Goal: Information Seeking & Learning: Learn about a topic

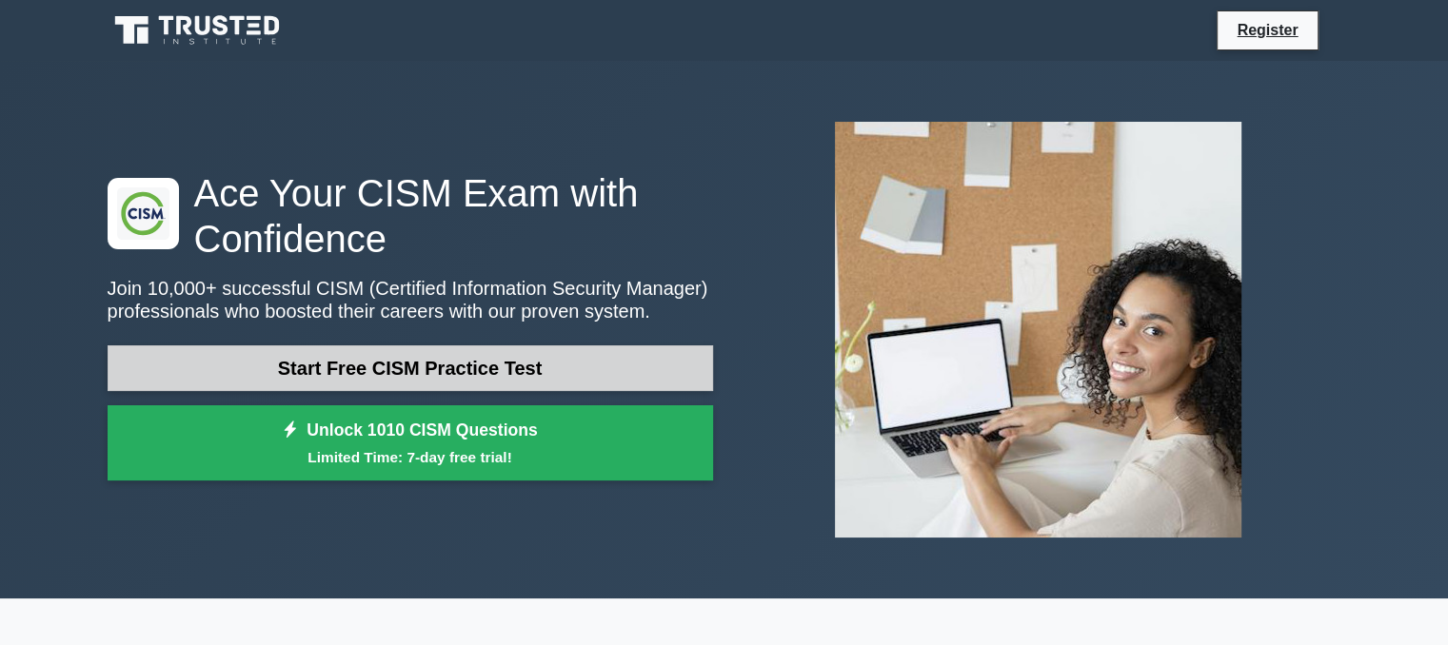
click at [441, 360] on link "Start Free CISM Practice Test" at bounding box center [410, 369] width 605 height 46
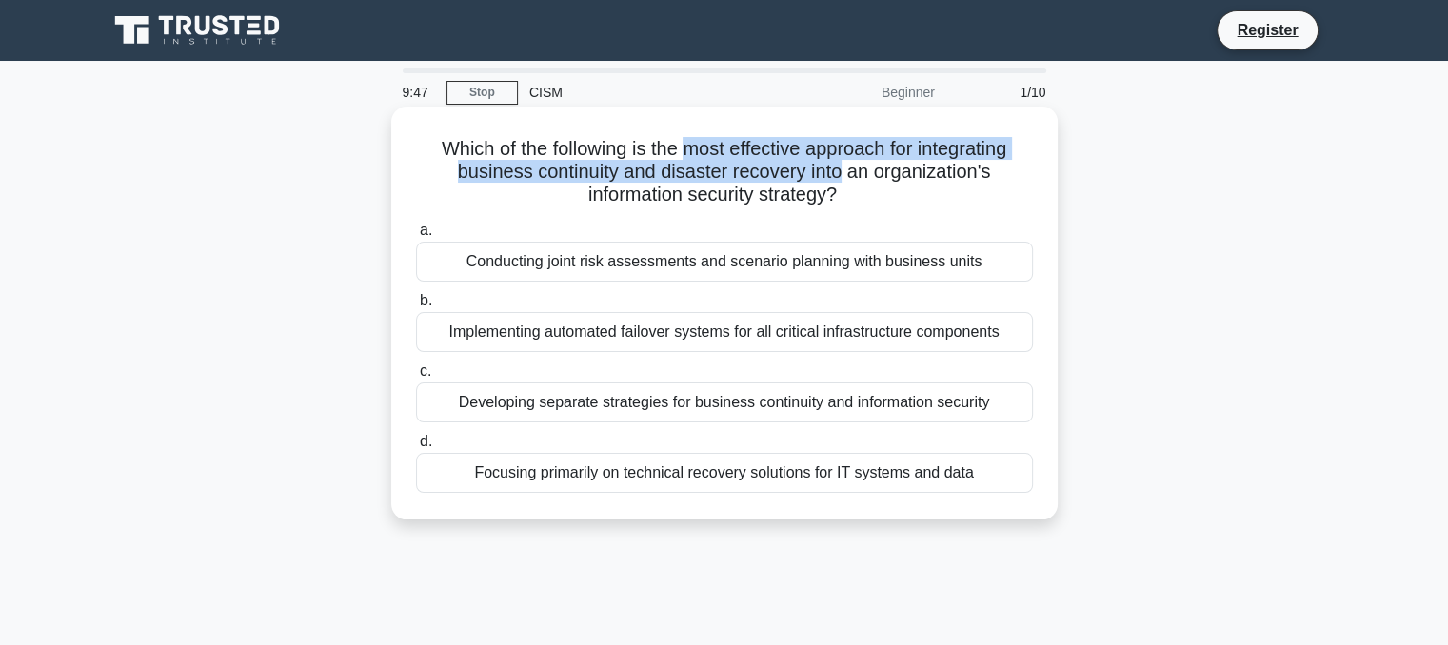
drag, startPoint x: 682, startPoint y: 150, endPoint x: 845, endPoint y: 165, distance: 163.4
click at [845, 165] on h5 "Which of the following is the most effective approach for integrating business …" at bounding box center [724, 172] width 621 height 70
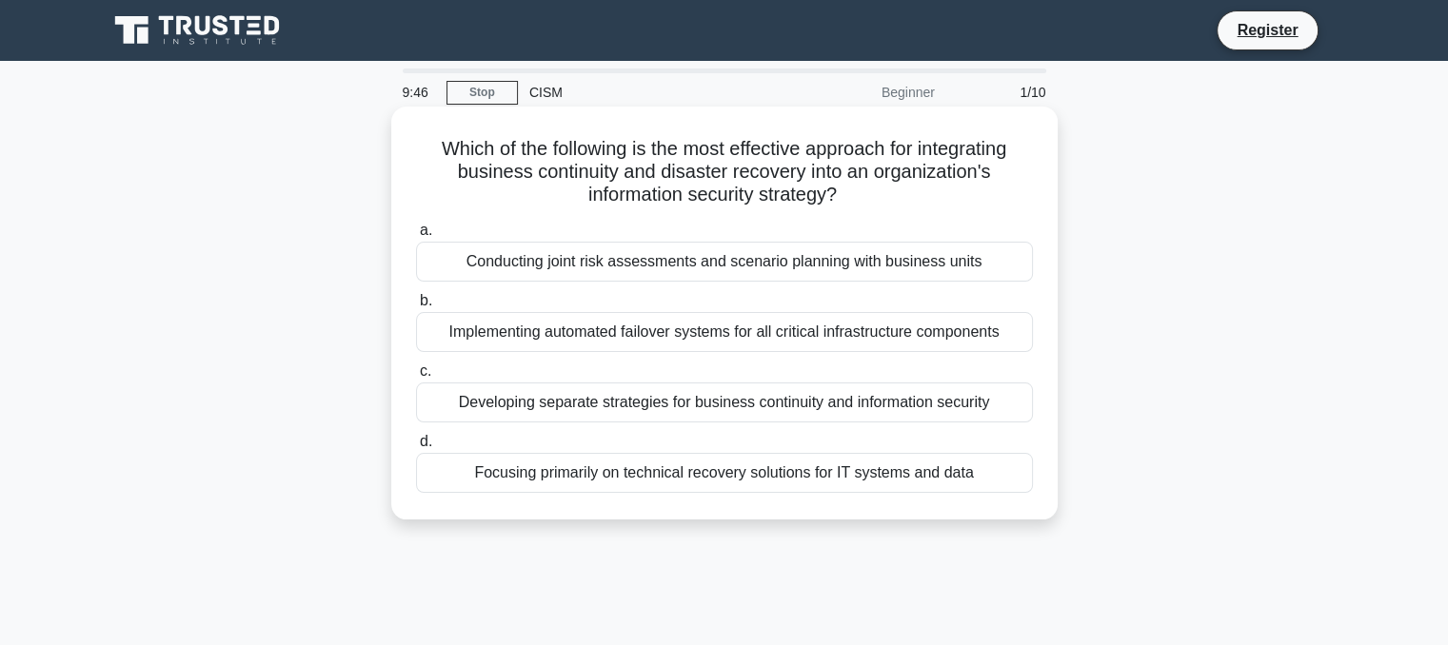
click at [879, 197] on h5 "Which of the following is the most effective approach for integrating business …" at bounding box center [724, 172] width 621 height 70
click at [710, 405] on div "Developing separate strategies for business continuity and information security" at bounding box center [724, 403] width 617 height 40
click at [416, 378] on input "c. Developing separate strategies for business continuity and information secur…" at bounding box center [416, 371] width 0 height 12
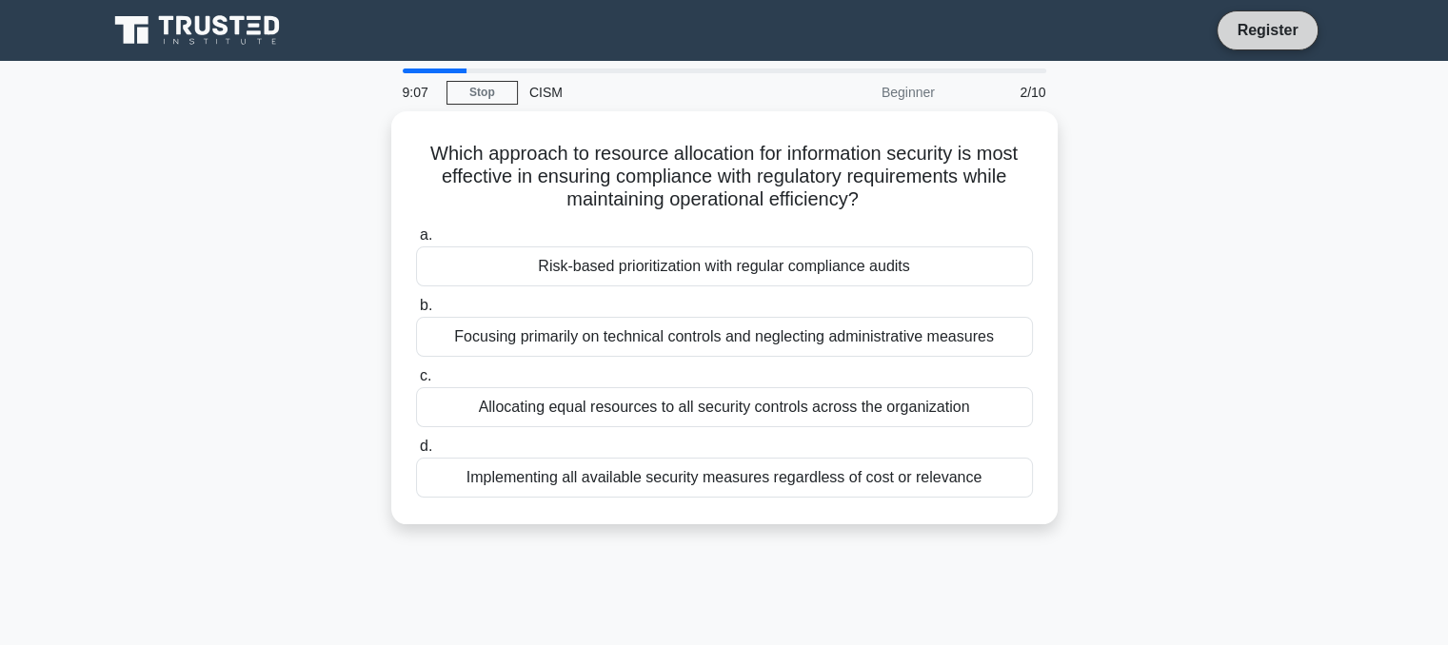
click at [1257, 38] on link "Register" at bounding box center [1267, 30] width 84 height 24
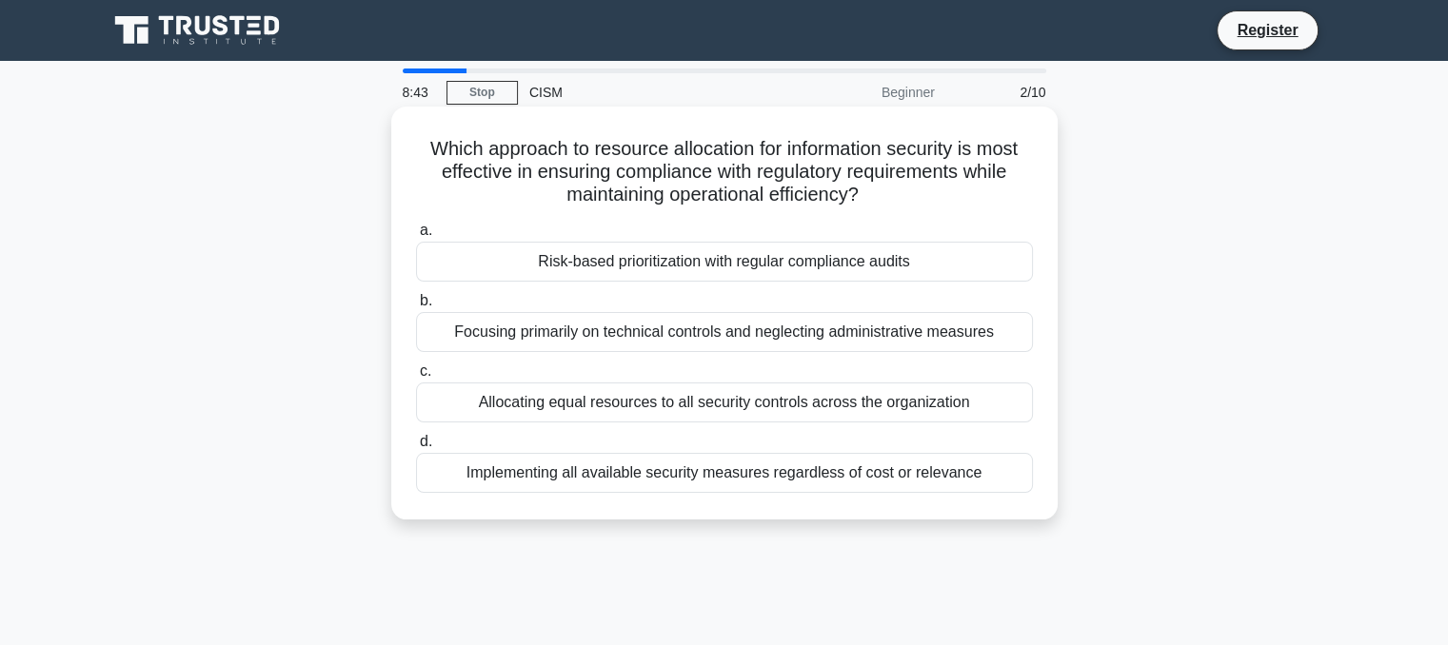
drag, startPoint x: 760, startPoint y: 179, endPoint x: 871, endPoint y: 192, distance: 112.2
click at [871, 192] on h5 "Which approach to resource allocation for information security is most effectiv…" at bounding box center [724, 172] width 621 height 70
click at [827, 404] on div "Allocating equal resources to all security controls across the organization" at bounding box center [724, 403] width 617 height 40
click at [416, 378] on input "c. Allocating equal resources to all security controls across the organization" at bounding box center [416, 371] width 0 height 12
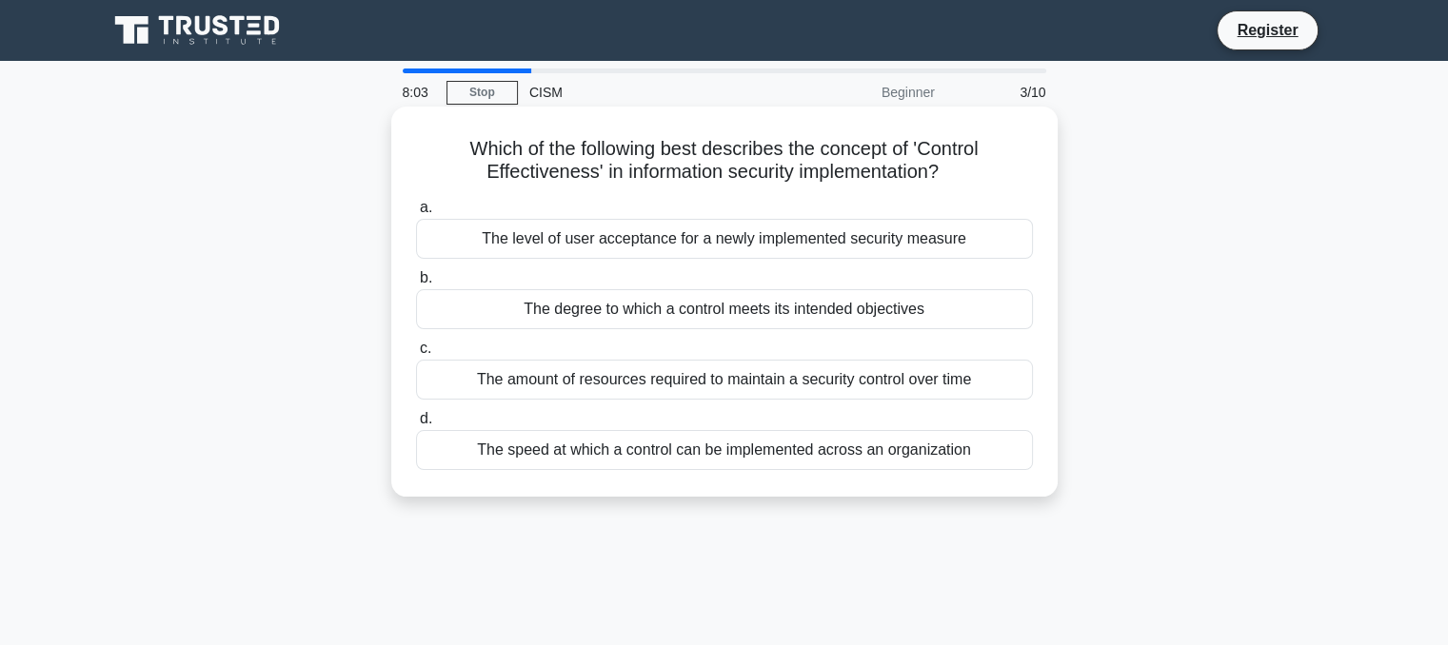
click at [838, 317] on div "The degree to which a control meets its intended objectives" at bounding box center [724, 309] width 617 height 40
click at [416, 285] on input "b. The degree to which a control meets its intended objectives" at bounding box center [416, 278] width 0 height 12
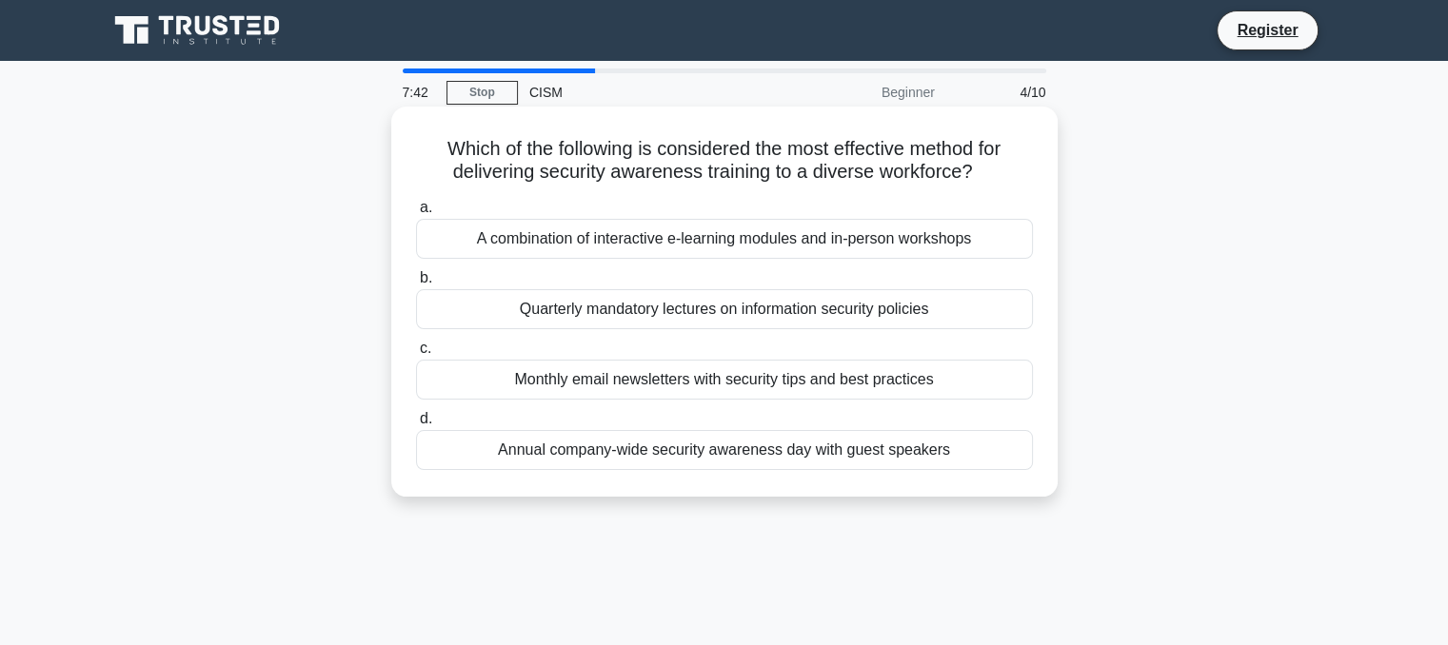
click at [828, 250] on div "A combination of interactive e-learning modules and in-person workshops" at bounding box center [724, 239] width 617 height 40
click at [416, 214] on input "a. A combination of interactive e-learning modules and in-person workshops" at bounding box center [416, 208] width 0 height 12
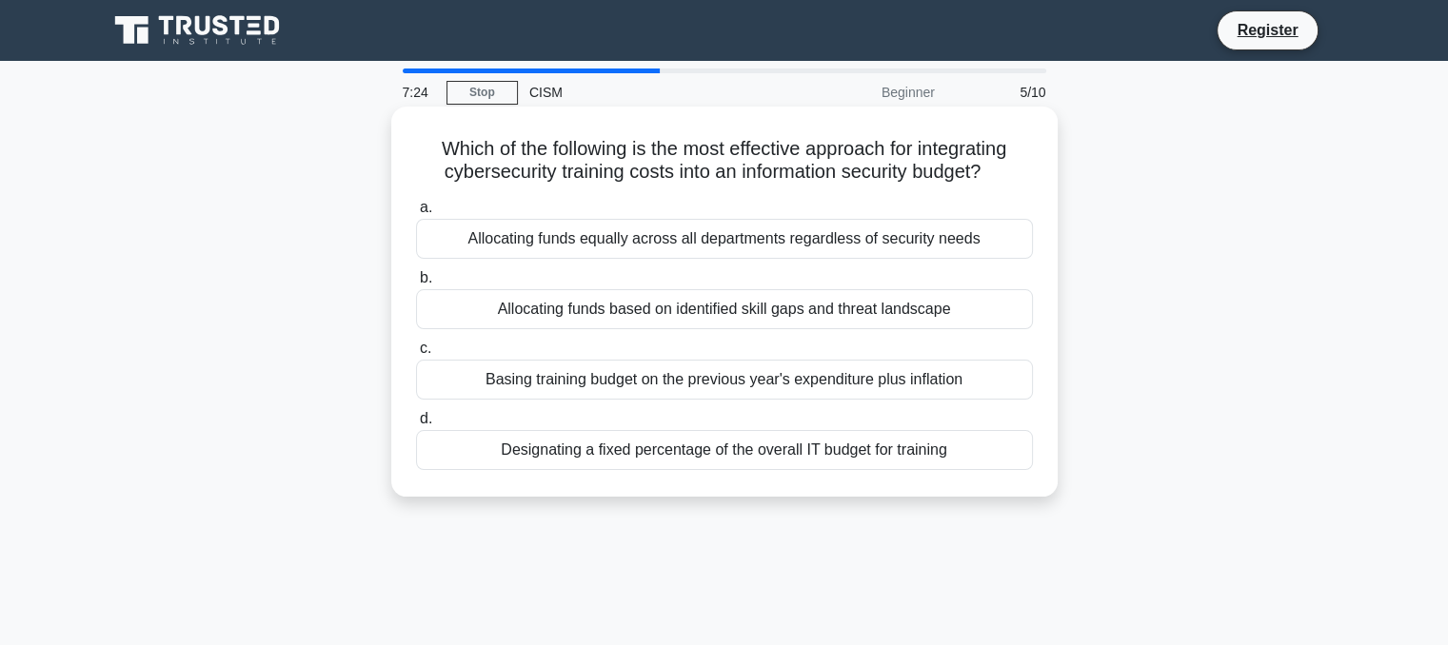
click at [639, 313] on div "Allocating funds based on identified skill gaps and threat landscape" at bounding box center [724, 309] width 617 height 40
click at [416, 285] on input "b. Allocating funds based on identified skill gaps and threat landscape" at bounding box center [416, 278] width 0 height 12
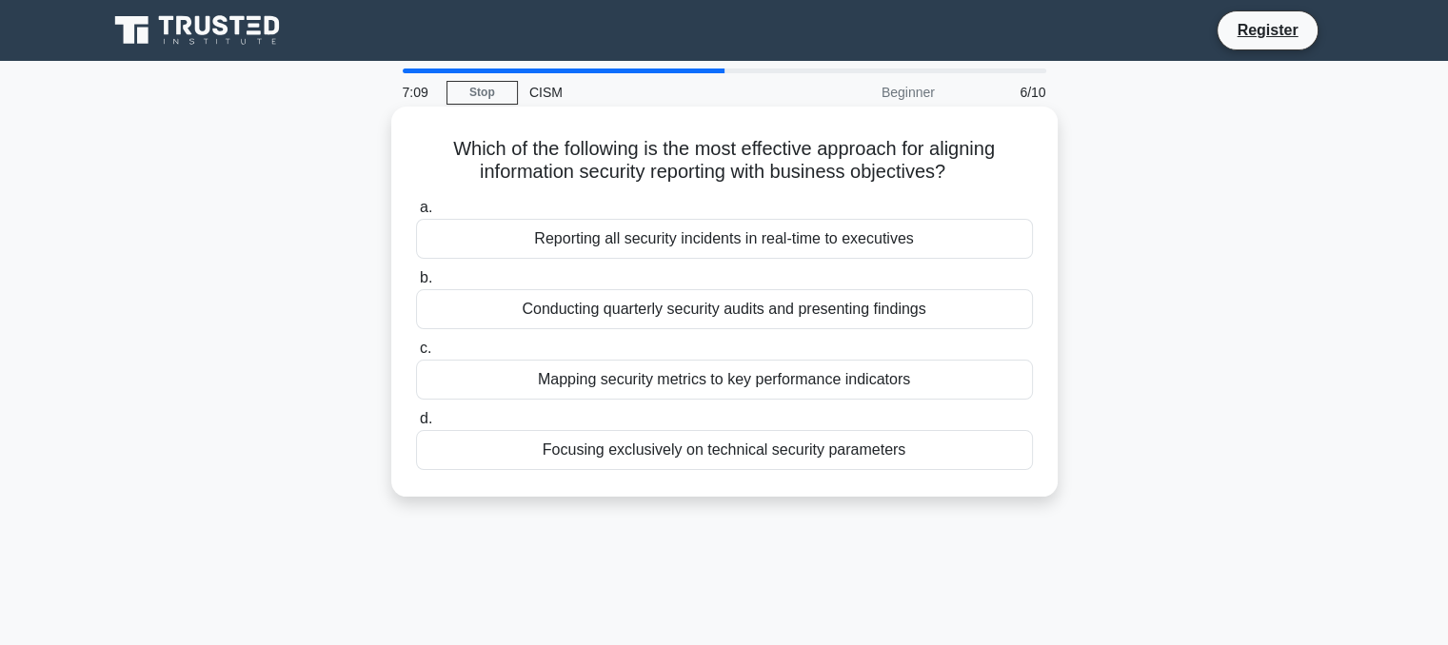
click at [690, 378] on div "Mapping security metrics to key performance indicators" at bounding box center [724, 380] width 617 height 40
click at [416, 355] on input "c. Mapping security metrics to key performance indicators" at bounding box center [416, 349] width 0 height 12
click at [782, 446] on div "Compliance-driven strategy based on regulatory requirements" at bounding box center [724, 450] width 617 height 40
click at [416, 425] on input "d. Compliance-driven strategy based on regulatory requirements" at bounding box center [416, 419] width 0 height 12
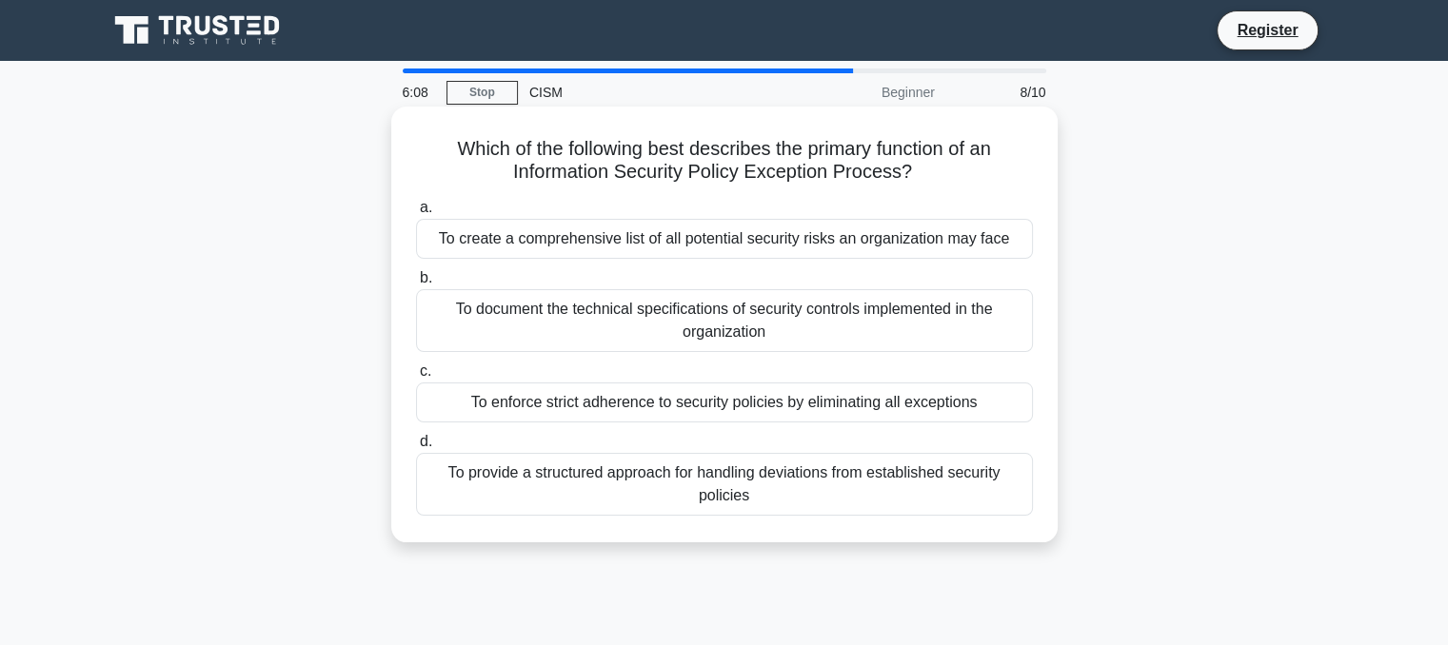
click at [918, 490] on div "To provide a structured approach for handling deviations from established secur…" at bounding box center [724, 484] width 617 height 63
click at [416, 448] on input "d. To provide a structured approach for handling deviations from established se…" at bounding box center [416, 442] width 0 height 12
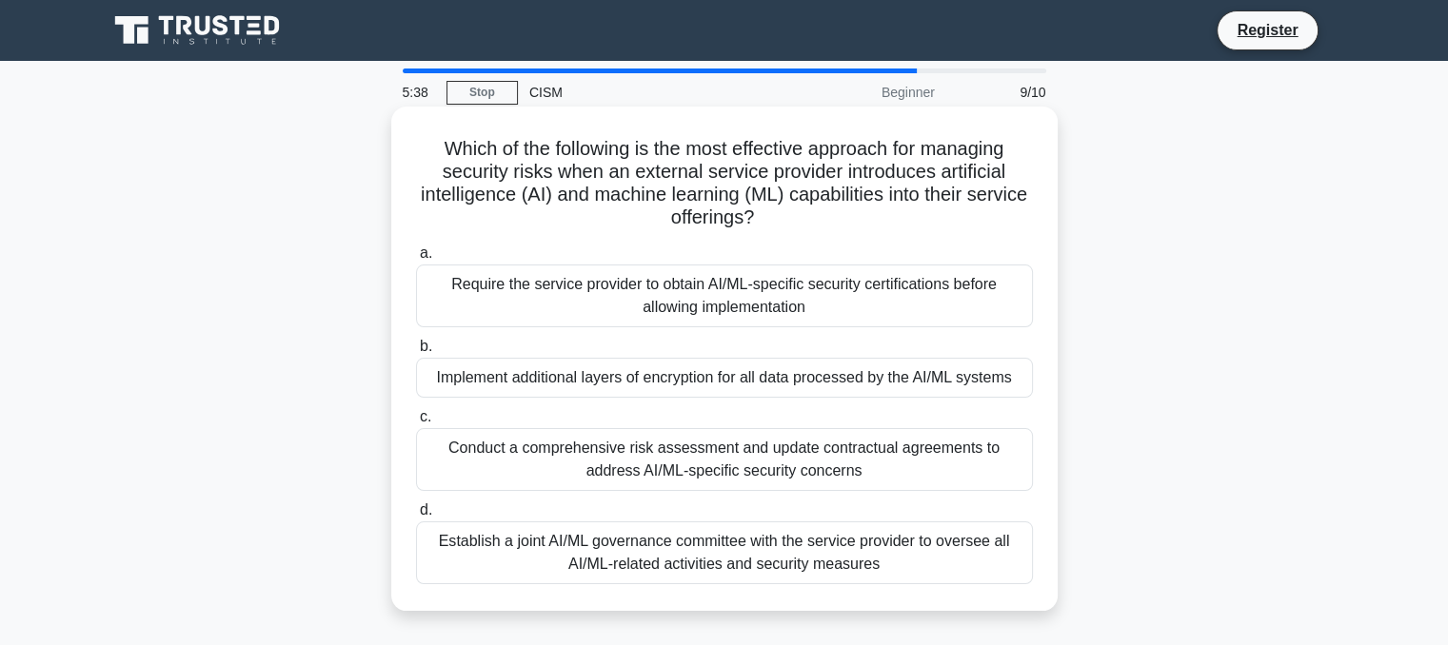
click at [973, 458] on div "Conduct a comprehensive risk assessment and update contractual agreements to ad…" at bounding box center [724, 459] width 617 height 63
click at [416, 424] on input "c. Conduct a comprehensive risk assessment and update contractual agreements to…" at bounding box center [416, 417] width 0 height 12
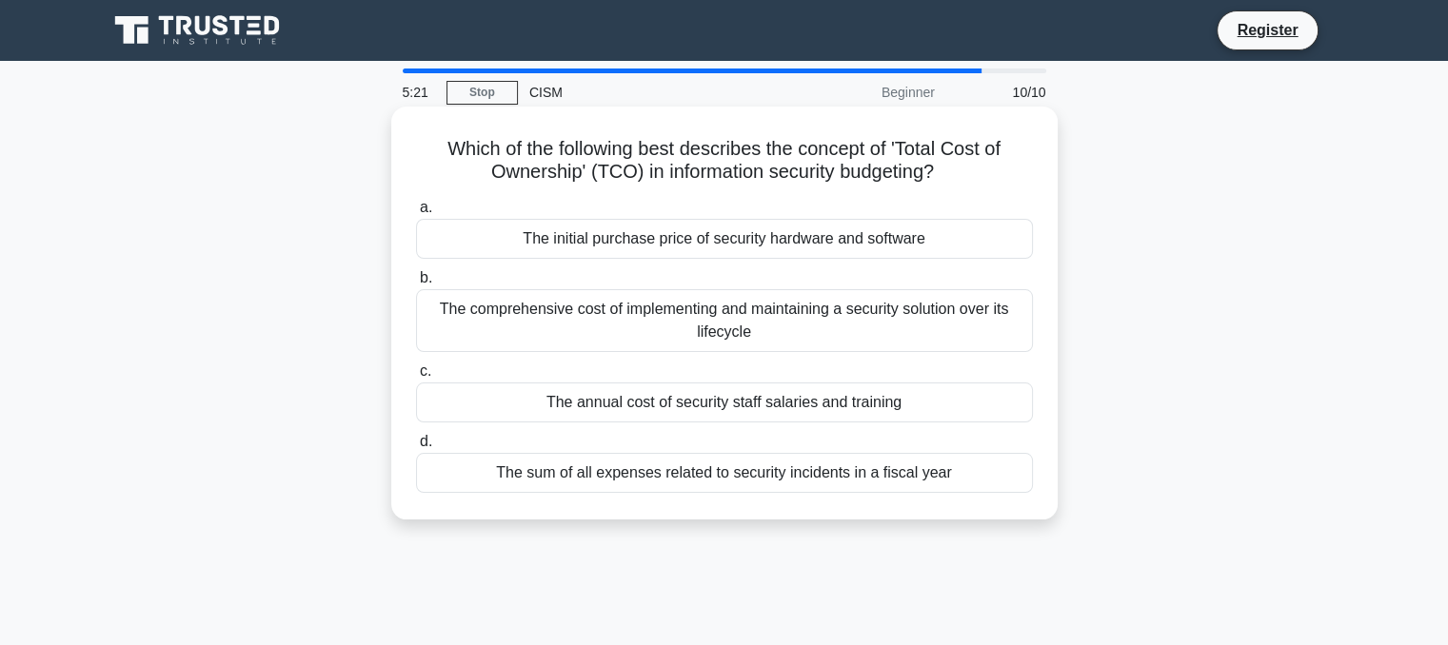
click at [924, 336] on div "The comprehensive cost of implementing and maintaining a security solution over…" at bounding box center [724, 320] width 617 height 63
click at [416, 285] on input "b. The comprehensive cost of implementing and maintaining a security solution o…" at bounding box center [416, 278] width 0 height 12
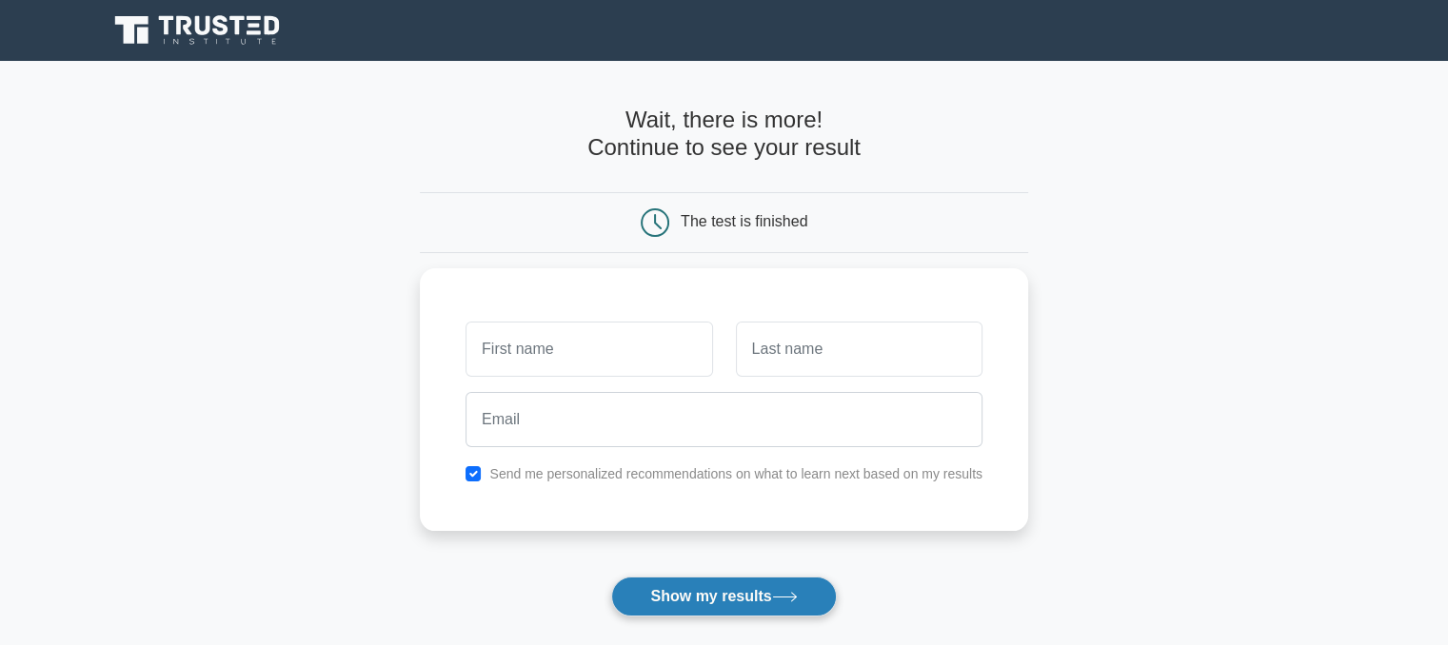
click at [747, 589] on button "Show my results" at bounding box center [723, 597] width 225 height 40
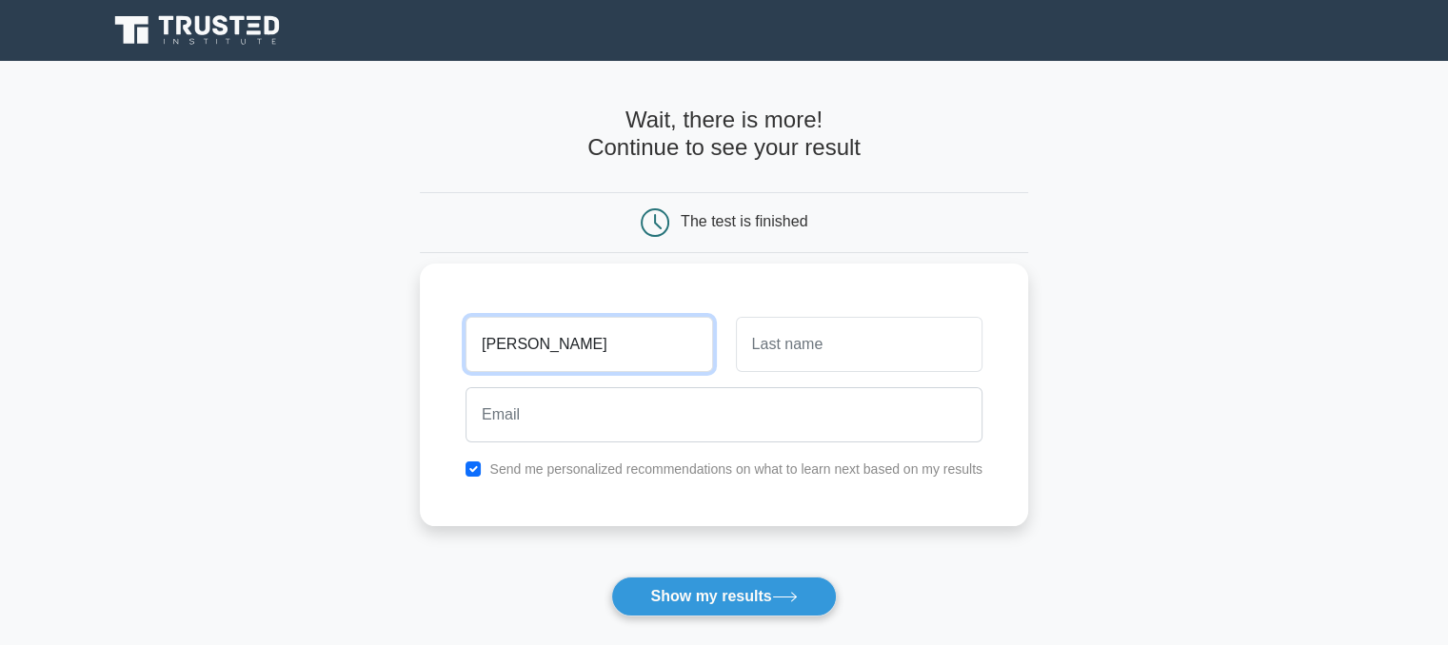
type input "namita"
type input "bhardwaj"
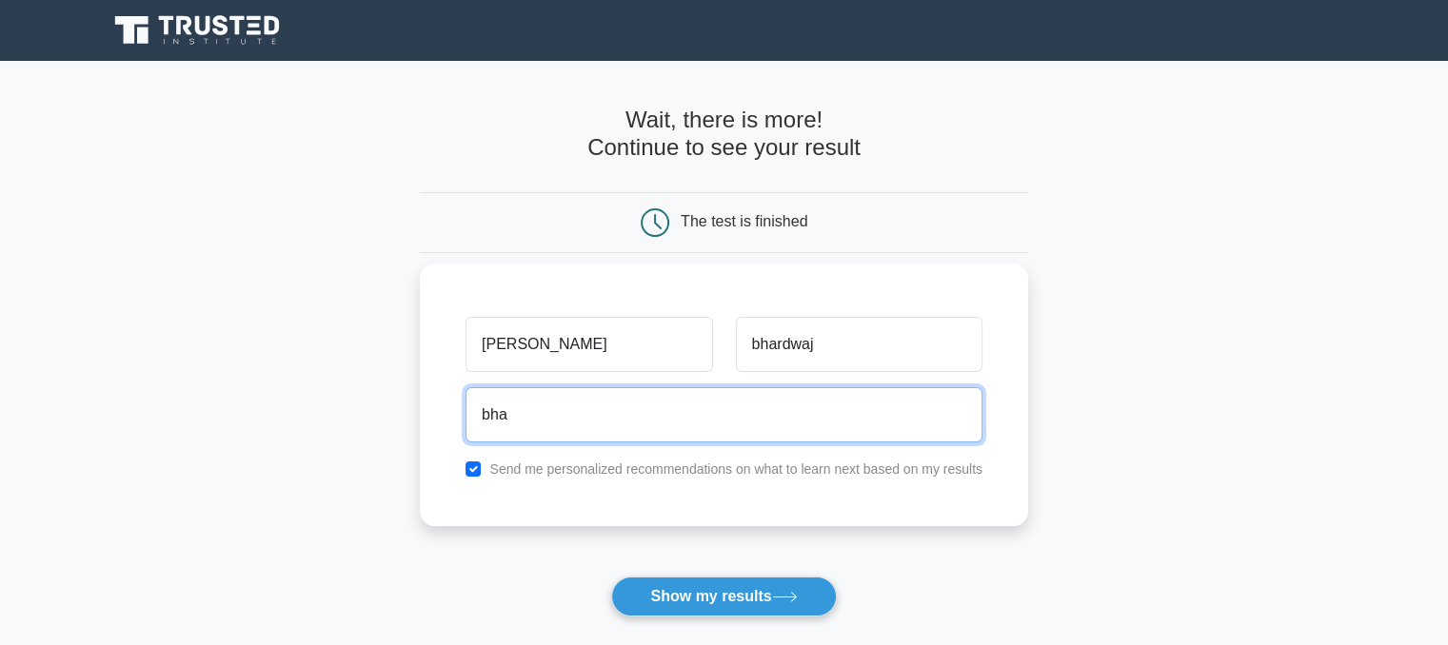
type input "bhardwajnamita18@gmail.com"
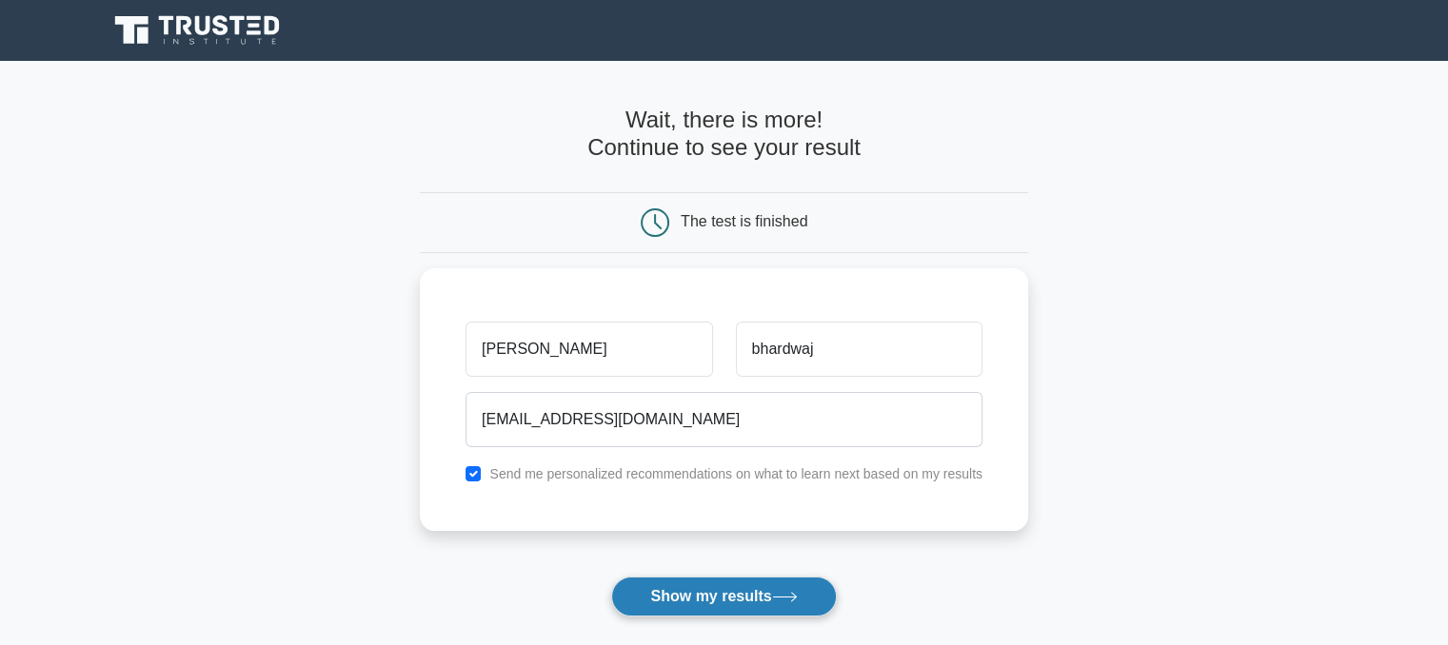
click at [703, 587] on button "Show my results" at bounding box center [723, 597] width 225 height 40
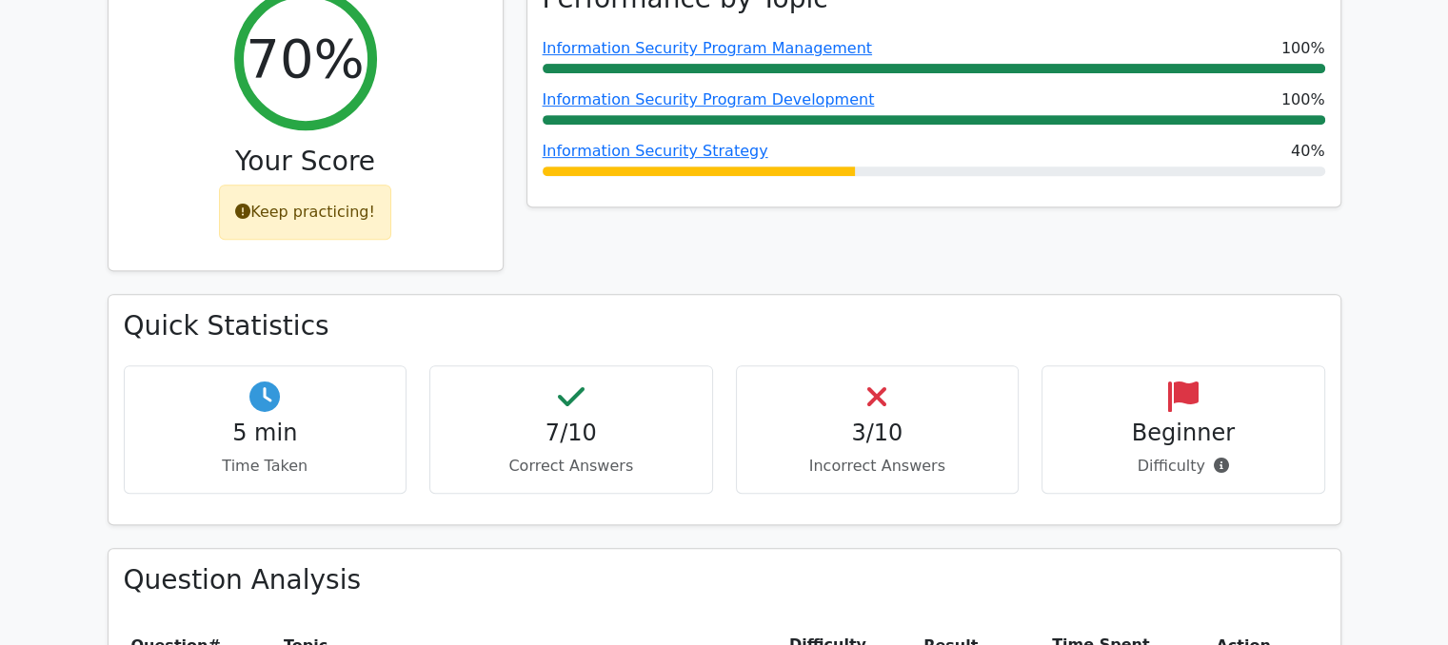
scroll to position [666, 0]
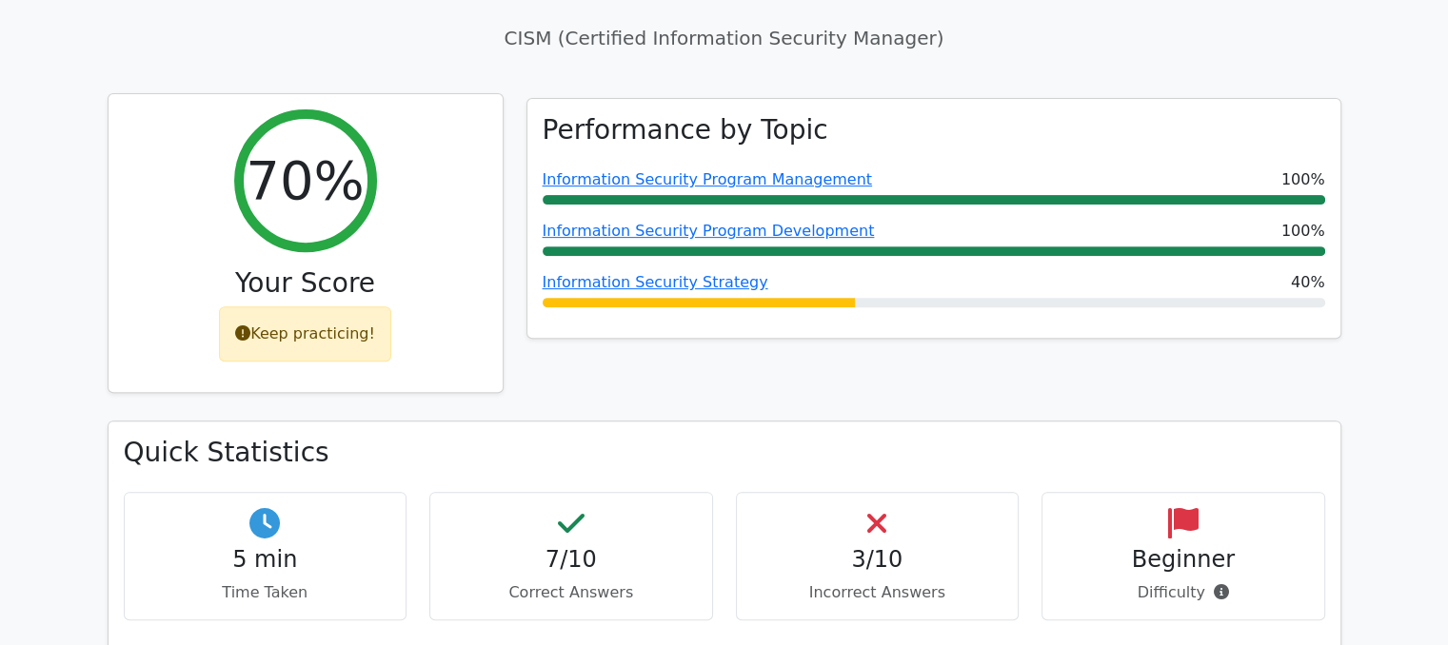
click at [359, 306] on div "Keep practicing!" at bounding box center [305, 333] width 172 height 55
click at [297, 306] on div "Keep practicing!" at bounding box center [305, 333] width 172 height 55
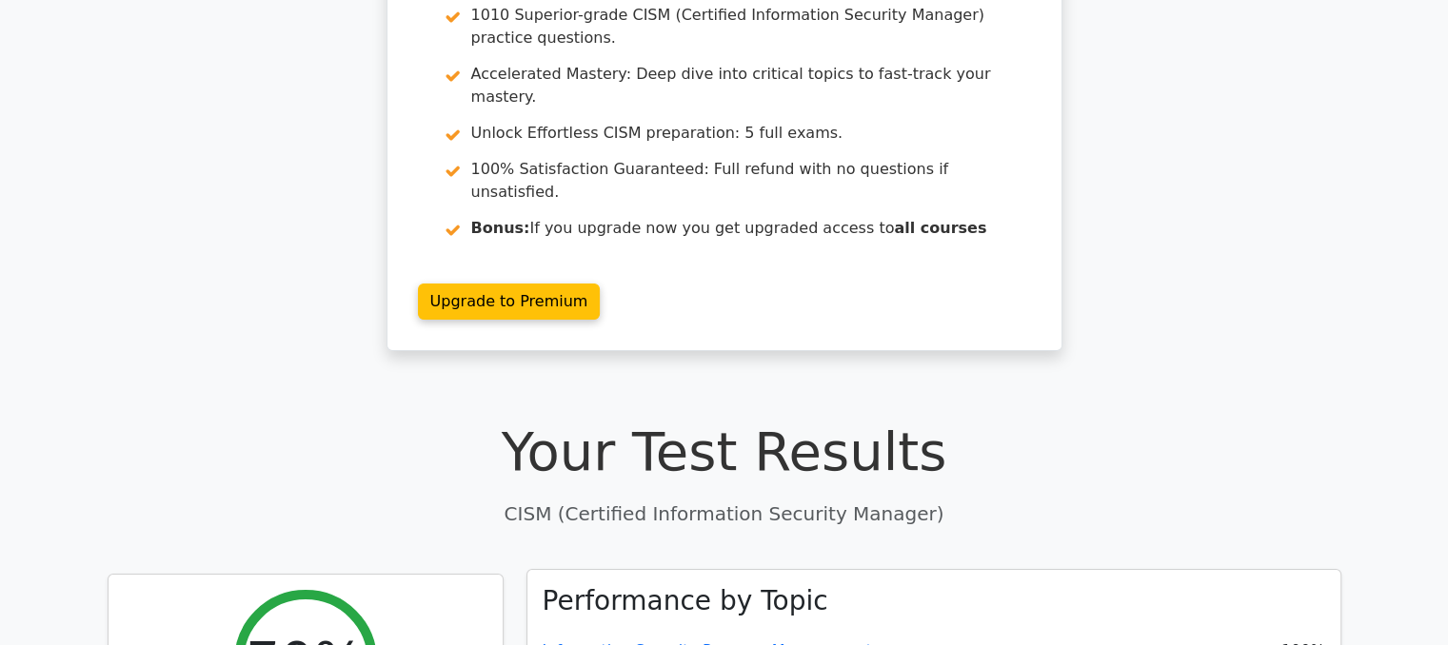
scroll to position [0, 0]
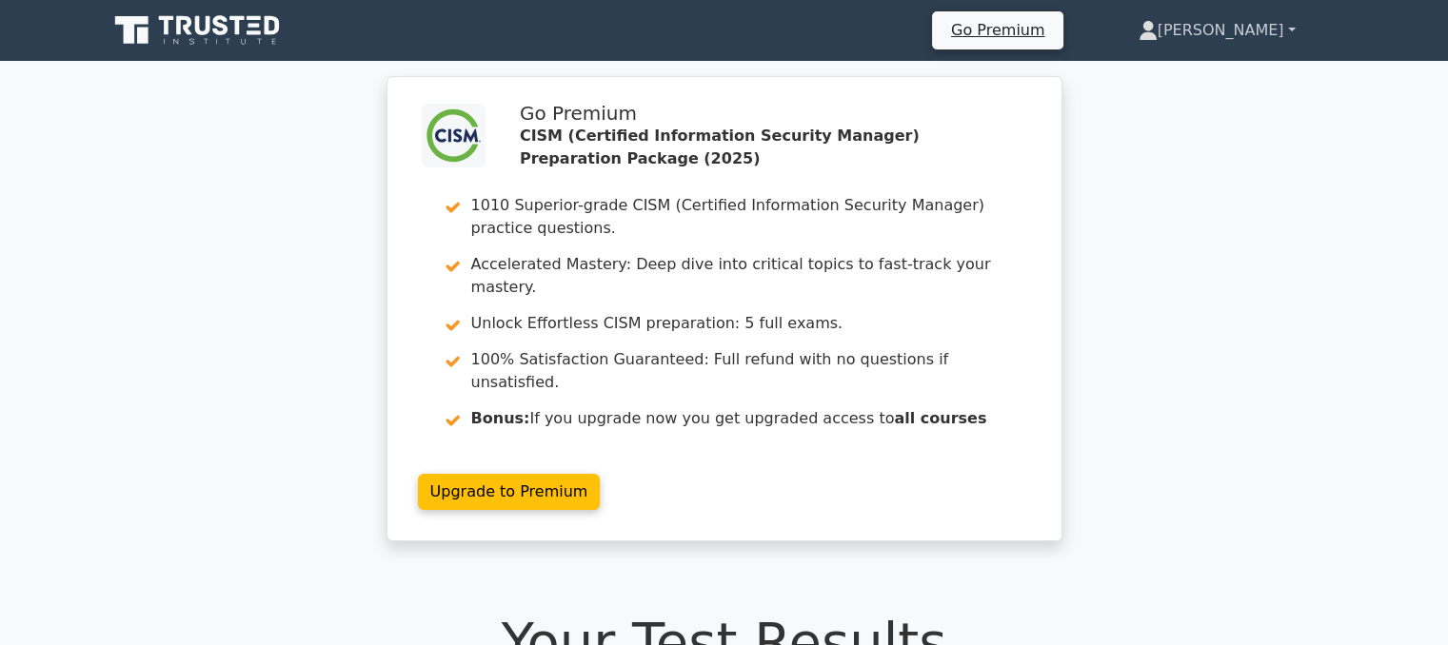
click at [1281, 39] on link "[PERSON_NAME]" at bounding box center [1217, 30] width 248 height 38
click at [1208, 76] on link "Profile" at bounding box center [1169, 75] width 150 height 30
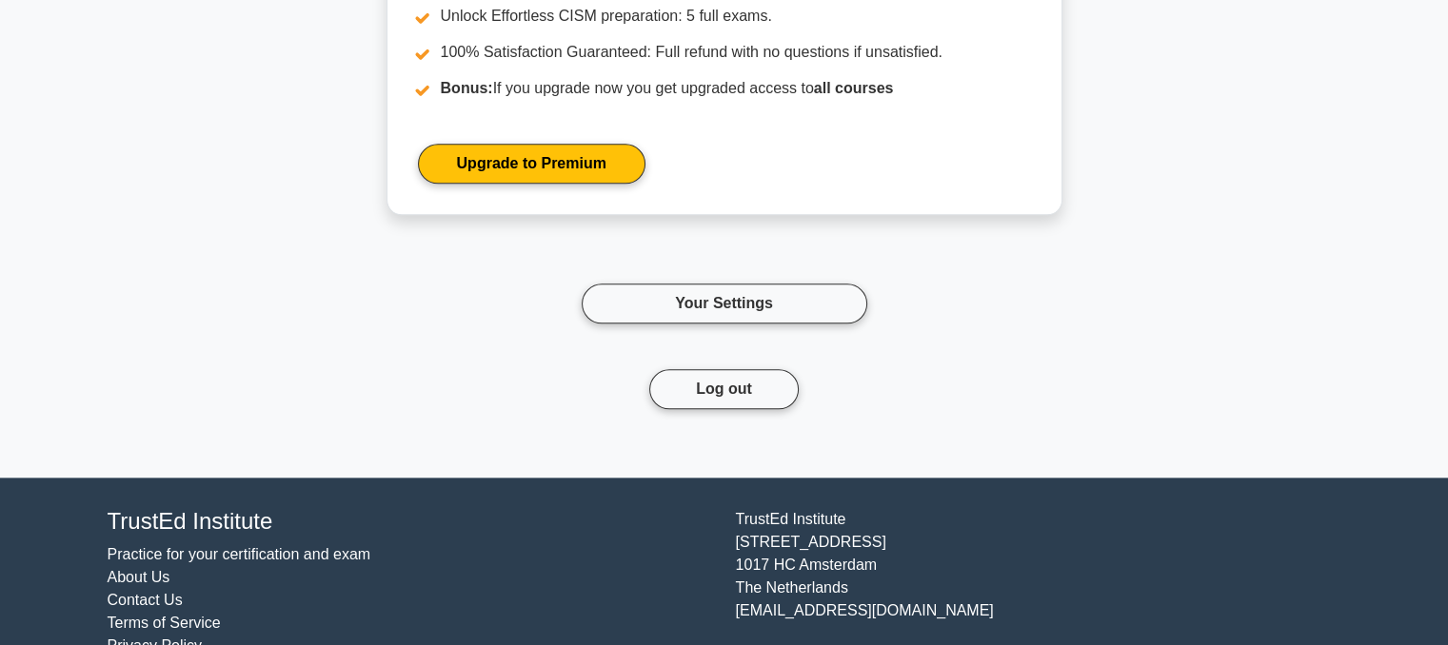
scroll to position [2028, 0]
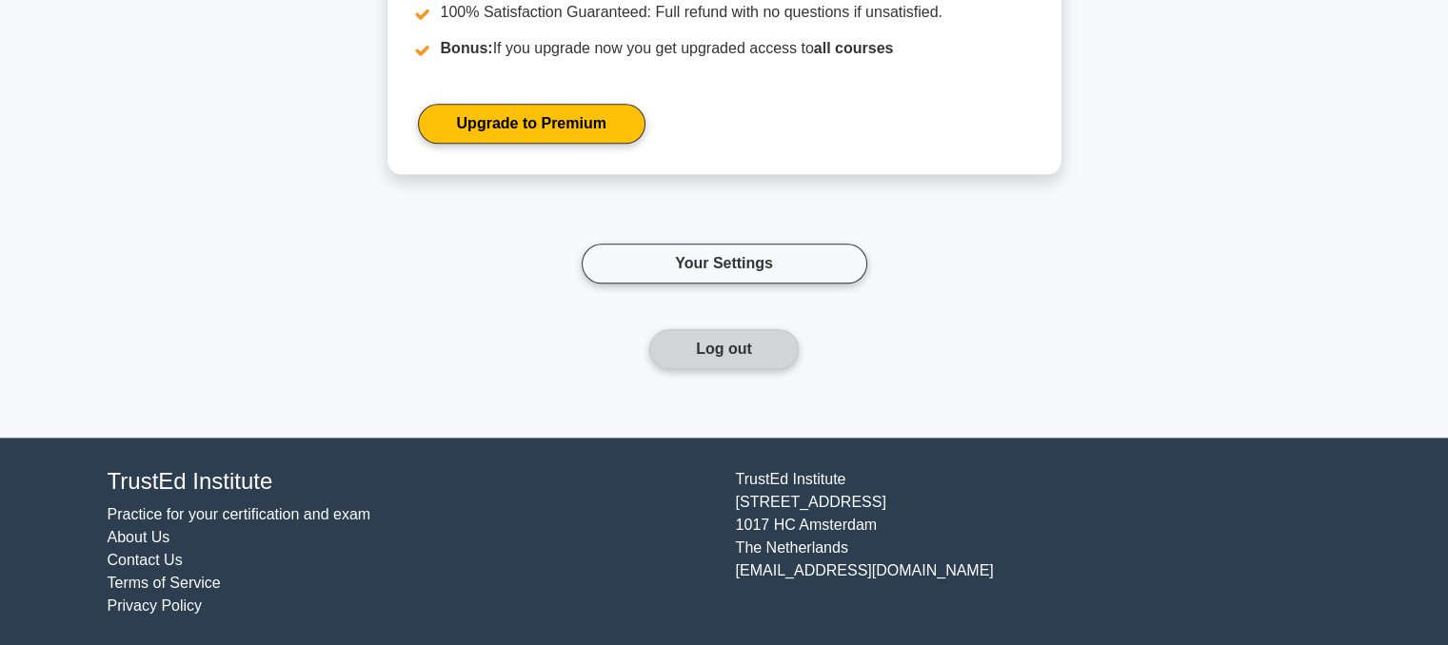
click at [758, 340] on button "Log out" at bounding box center [723, 349] width 149 height 40
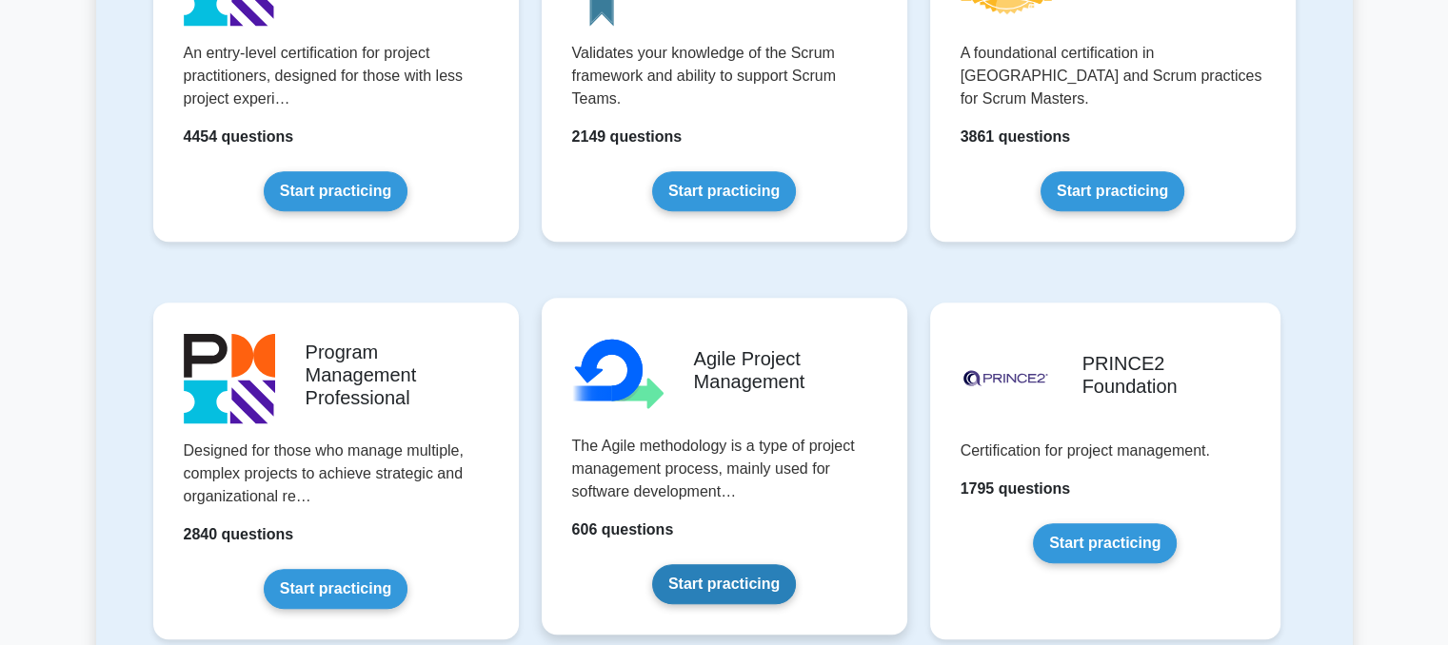
scroll to position [1047, 0]
